Goal: Information Seeking & Learning: Learn about a topic

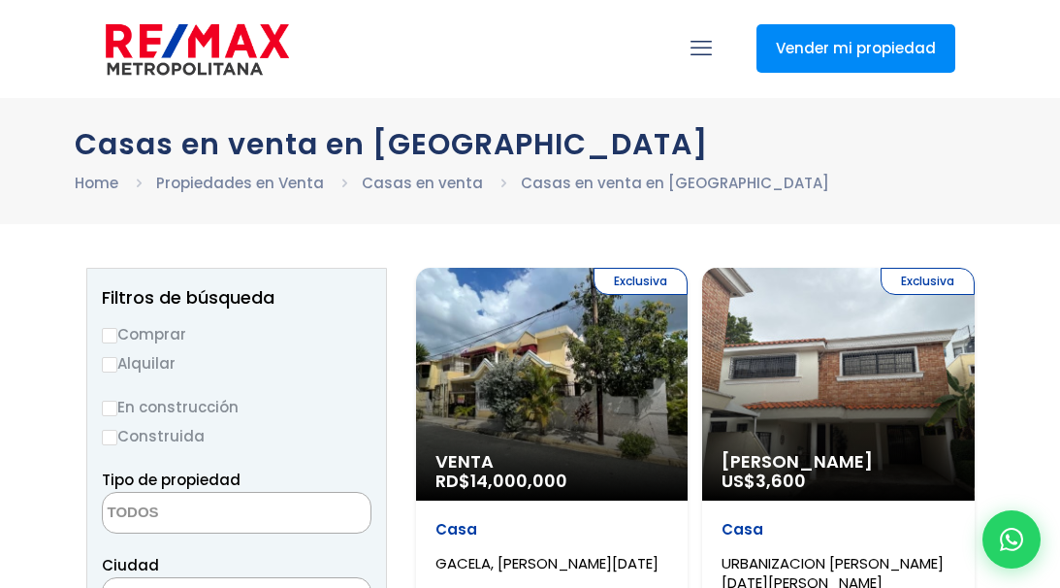
select select
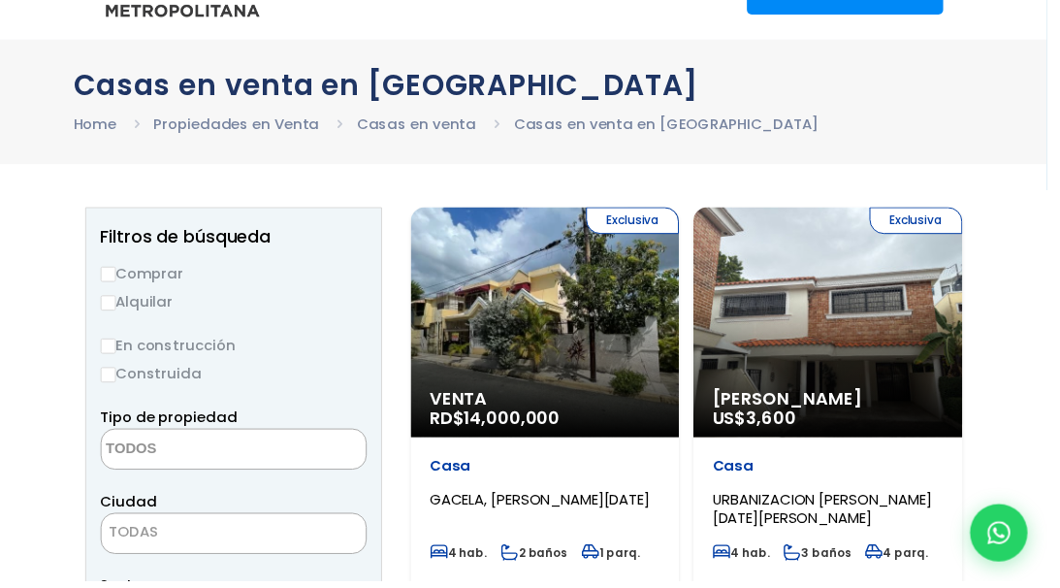
scroll to position [39, 0]
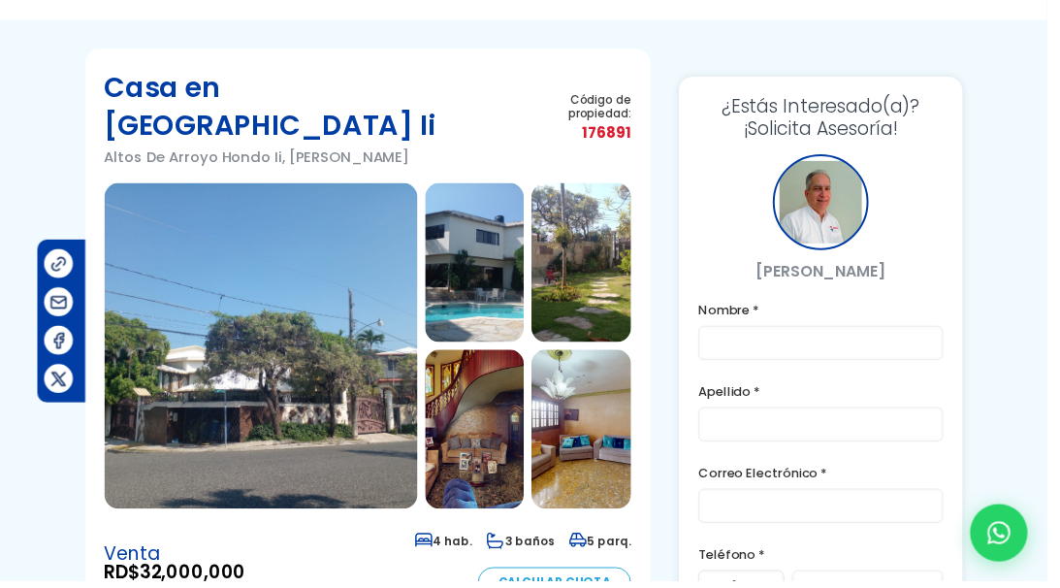
scroll to position [58, 78]
